Goal: Task Accomplishment & Management: Use online tool/utility

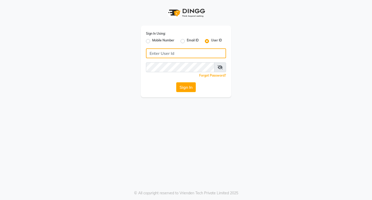
click at [161, 55] on input "Username" at bounding box center [186, 53] width 80 height 10
type input "perfectimage"
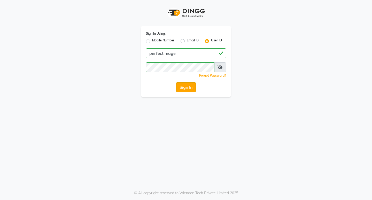
click at [184, 86] on button "Sign In" at bounding box center [186, 87] width 20 height 10
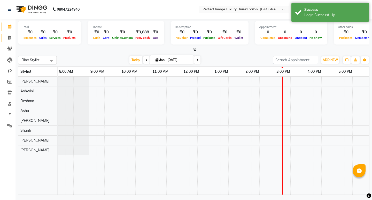
click at [7, 36] on span at bounding box center [9, 38] width 9 height 6
select select "service"
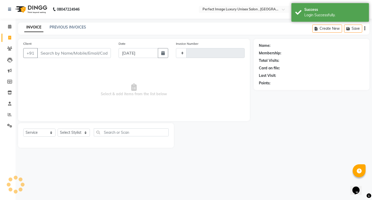
click at [49, 56] on input "Client" at bounding box center [74, 53] width 74 height 10
type input "0523"
select select "5078"
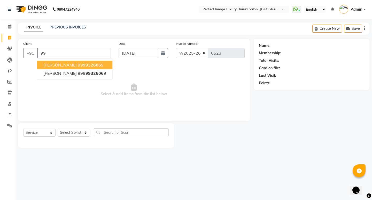
type input "9"
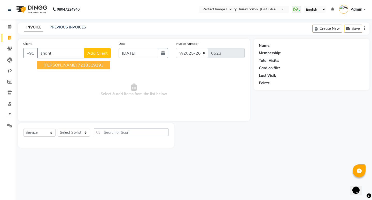
click at [59, 69] on ngb-typeahead-window "[PERSON_NAME] 7218319293" at bounding box center [73, 64] width 73 height 13
click at [78, 65] on ngb-highlight "7218319293" at bounding box center [91, 64] width 26 height 5
type input "7218319293"
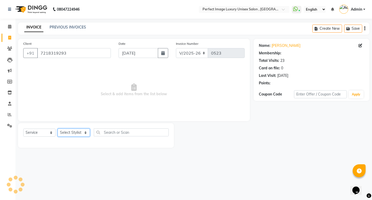
click at [63, 133] on select "Select Stylist [PERSON_NAME] Manager [PERSON_NAME] [PERSON_NAME] Reshma [PERSON…" at bounding box center [74, 132] width 32 height 8
select select "41881"
click at [58, 128] on select "Select Stylist [PERSON_NAME] Manager [PERSON_NAME] [PERSON_NAME] Reshma [PERSON…" at bounding box center [74, 132] width 32 height 8
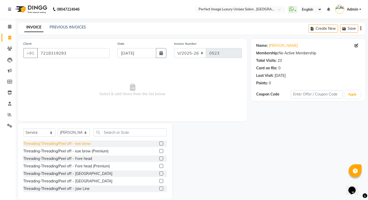
click at [70, 143] on div "Threading-Threading/Peel off - eye brow" at bounding box center [56, 143] width 67 height 5
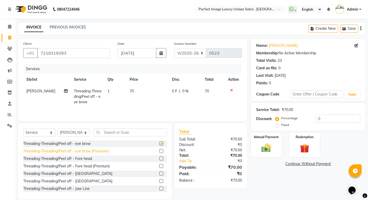
checkbox input "false"
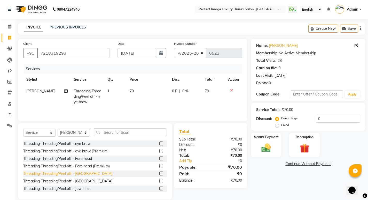
click at [65, 175] on div "Threading-Threading/Peel off - [GEOGRAPHIC_DATA]" at bounding box center [67, 173] width 89 height 5
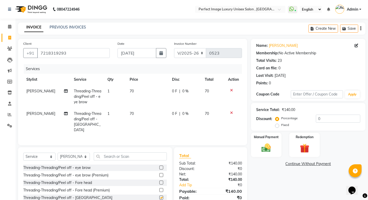
checkbox input "false"
click at [152, 109] on td "70" at bounding box center [148, 122] width 42 height 28
select select "41881"
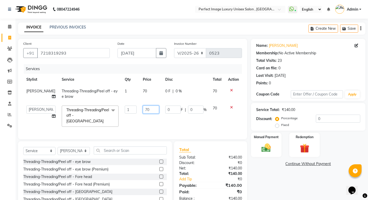
click at [149, 107] on input "70" at bounding box center [151, 109] width 16 height 8
type input "7"
type input "50"
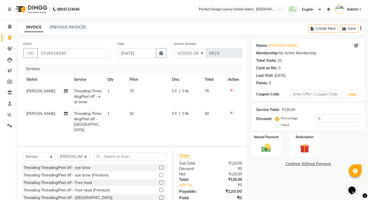
click at [157, 120] on td "50" at bounding box center [148, 122] width 42 height 28
select select "41881"
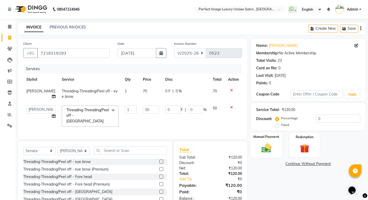
click at [257, 149] on div "Manual Payment" at bounding box center [266, 145] width 32 height 26
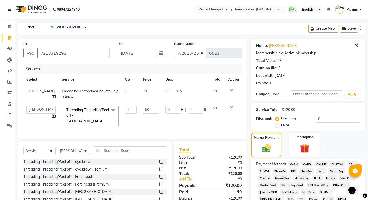
click at [264, 171] on span "PayTM" at bounding box center [264, 171] width 12 height 6
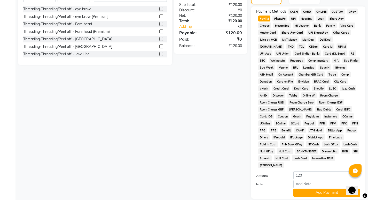
scroll to position [182, 0]
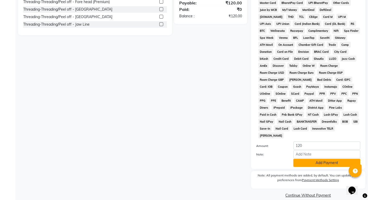
click at [304, 159] on button "Add Payment" at bounding box center [327, 163] width 67 height 8
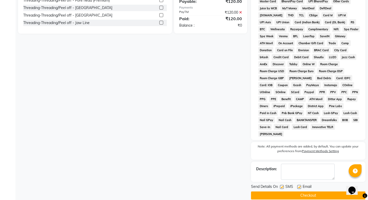
scroll to position [184, 0]
click at [301, 191] on button "Checkout" at bounding box center [308, 195] width 114 height 8
